Goal: Communication & Community: Answer question/provide support

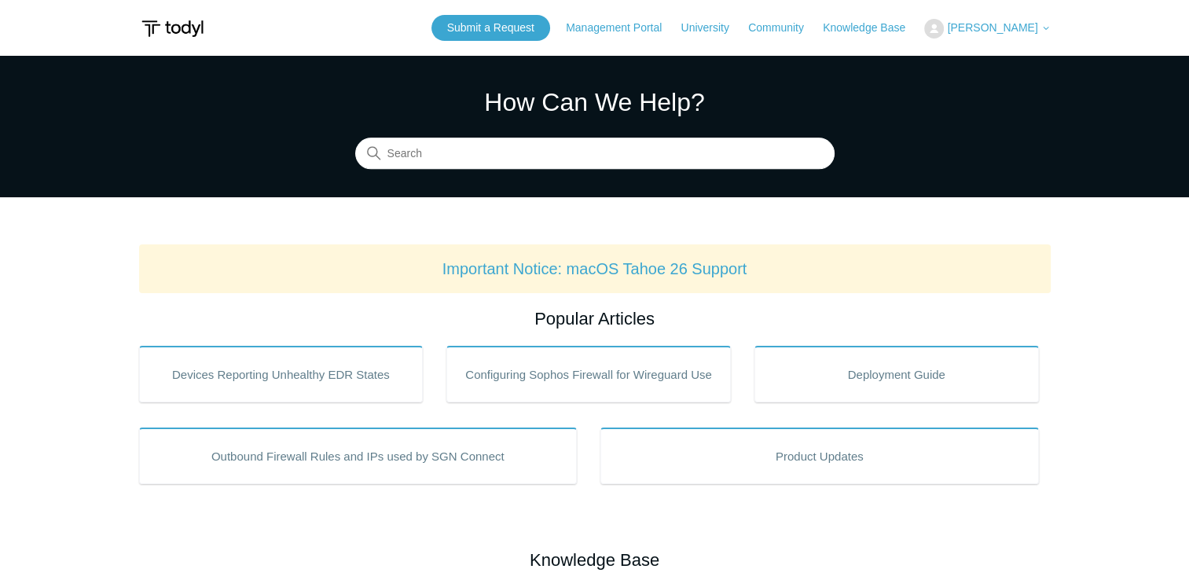
click at [1005, 34] on button "[PERSON_NAME]" at bounding box center [987, 29] width 126 height 20
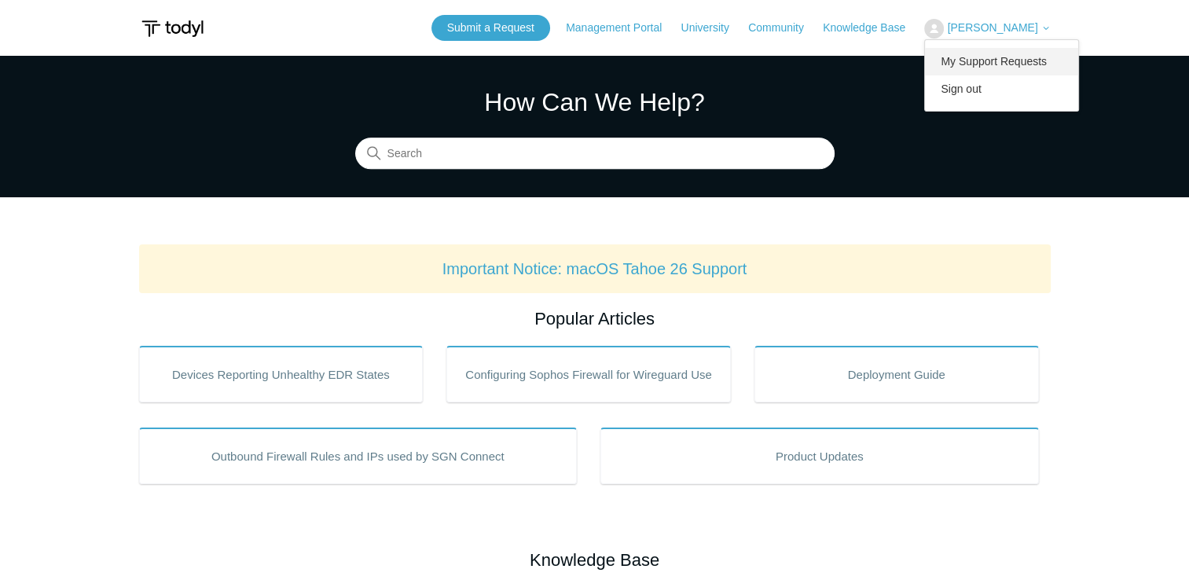
click at [999, 65] on link "My Support Requests" at bounding box center [1001, 62] width 153 height 28
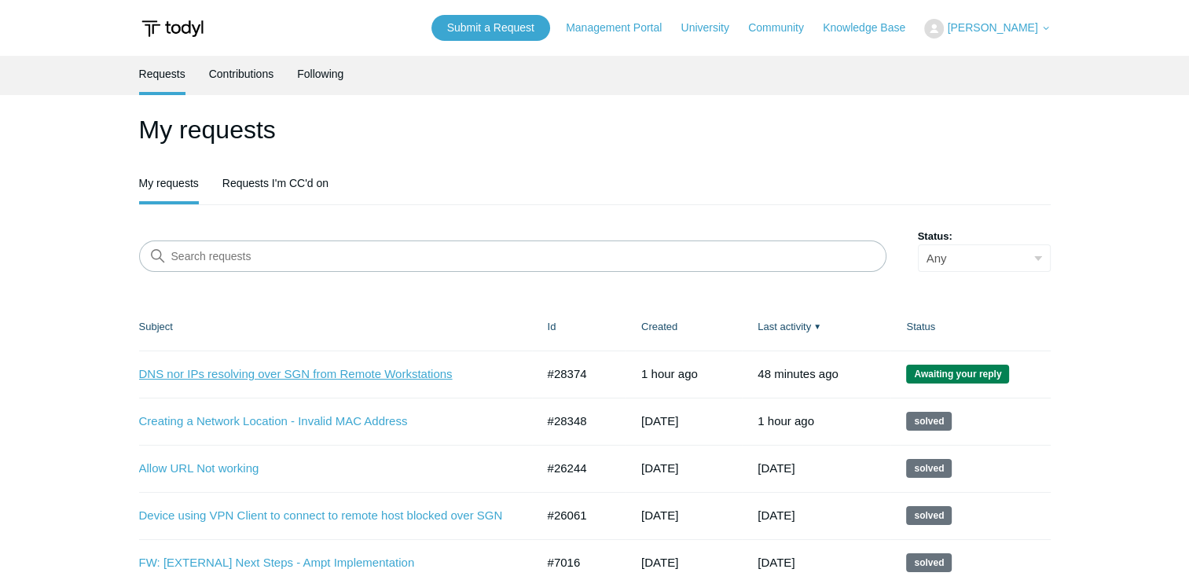
click at [418, 377] on link "DNS nor IPs resolving over SGN from Remote Workstations" at bounding box center [325, 375] width 373 height 18
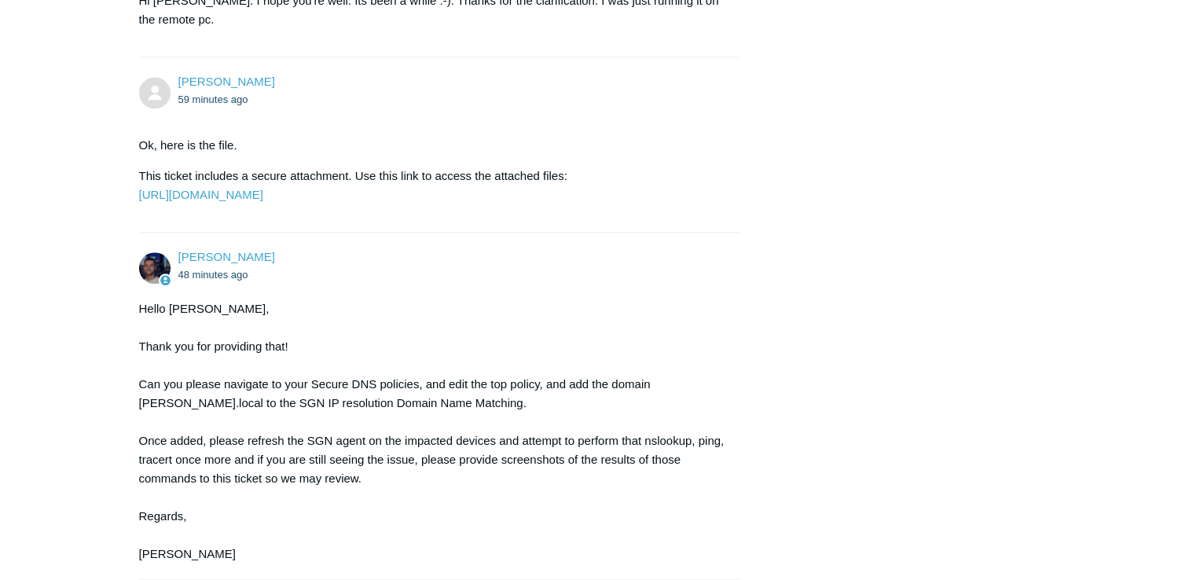
scroll to position [1791, 0]
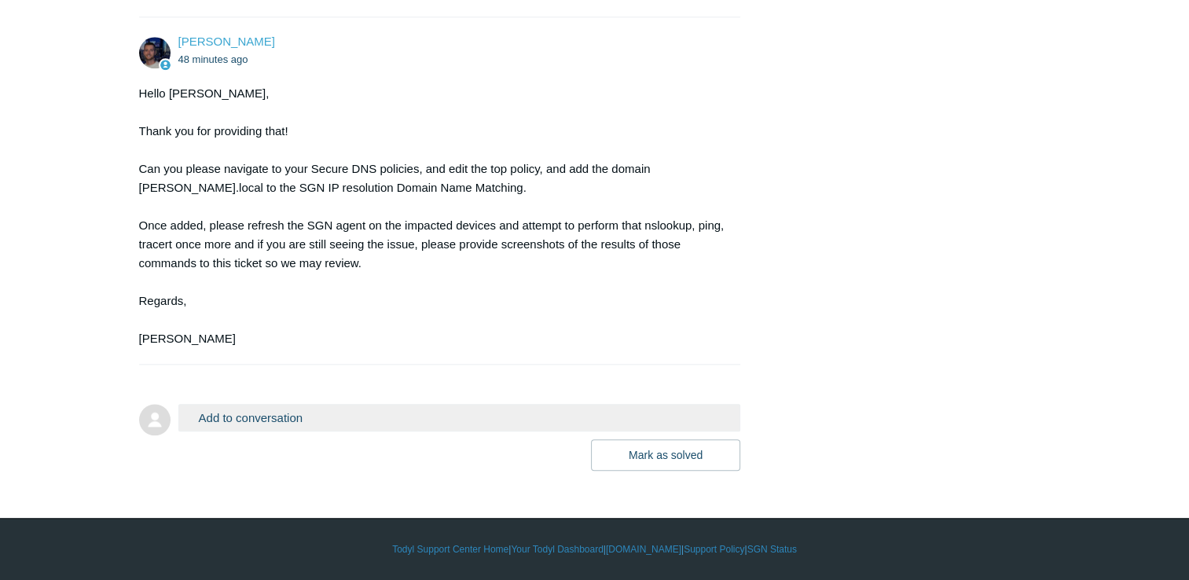
click at [402, 419] on button "Add to conversation" at bounding box center [459, 418] width 563 height 28
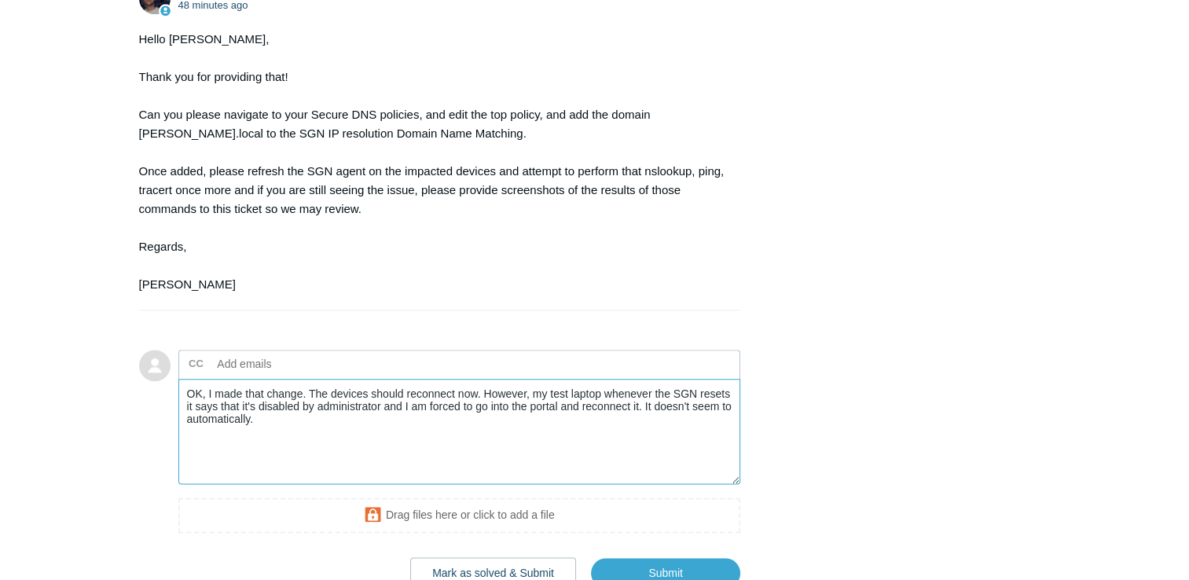
click at [311, 473] on textarea "OK, I made that change. The devices should reconnect now. However, my test lapt…" at bounding box center [459, 432] width 563 height 106
click at [533, 448] on textarea "OK, I made that change. The devices should reconnect now. However, my test lapt…" at bounding box center [459, 432] width 563 height 106
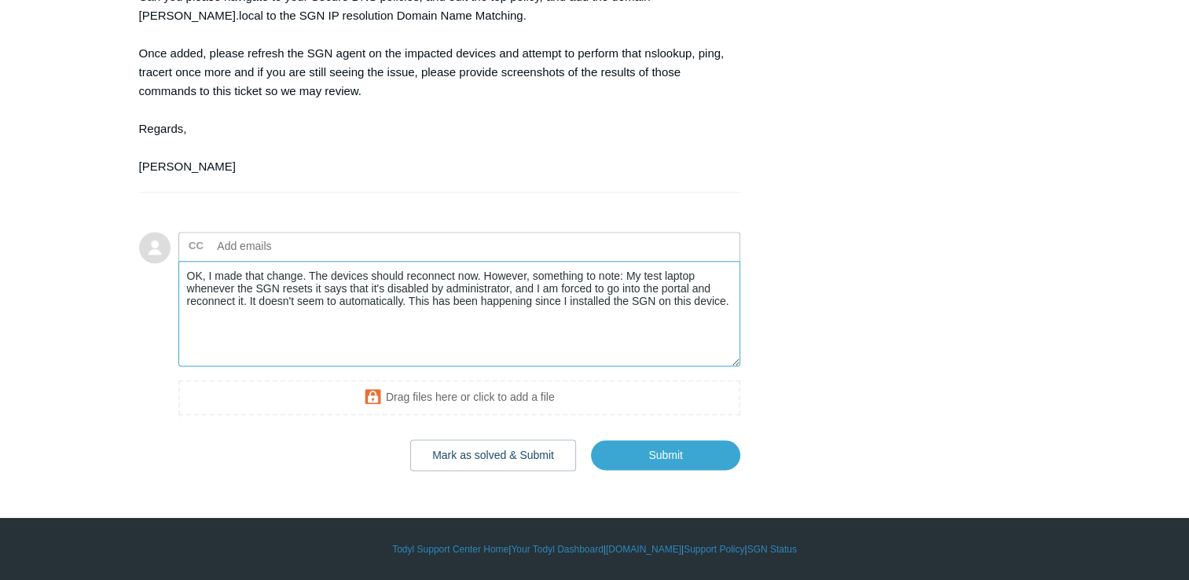
scroll to position [1964, 0]
type textarea "OK, I made that change. The devices should reconnect now. However, something to…"
click at [668, 448] on input "Submit" at bounding box center [665, 454] width 149 height 31
